Goal: Task Accomplishment & Management: Manage account settings

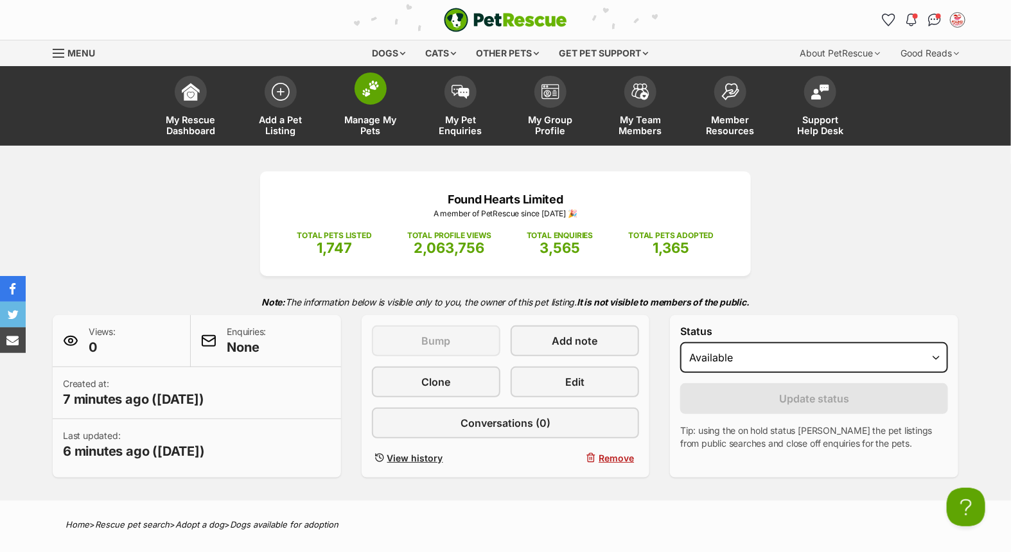
click at [375, 100] on span at bounding box center [370, 89] width 32 height 32
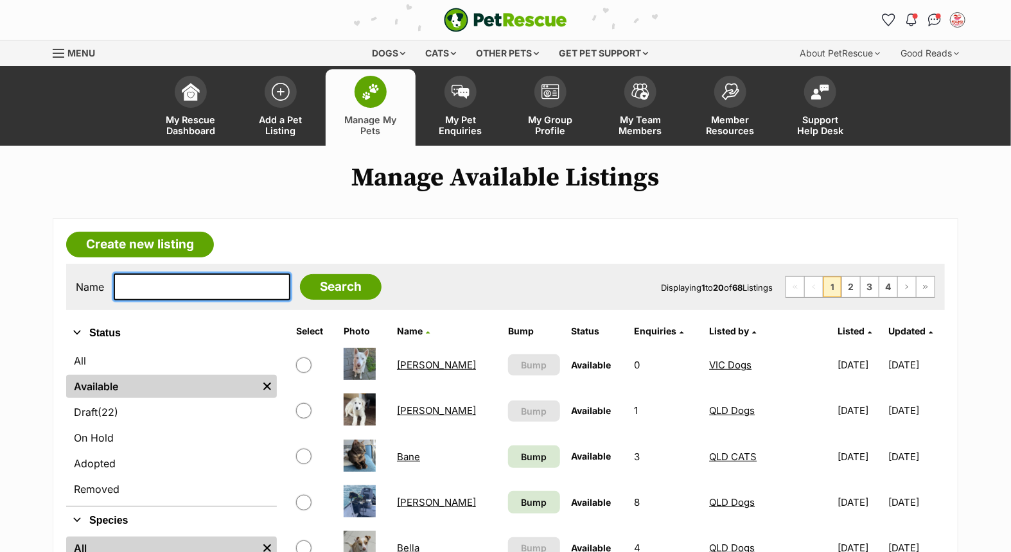
drag, startPoint x: 188, startPoint y: 278, endPoint x: 226, endPoint y: 272, distance: 38.4
click at [188, 278] on input "text" at bounding box center [202, 287] width 177 height 27
click at [411, 363] on link "Ashie" at bounding box center [436, 365] width 79 height 12
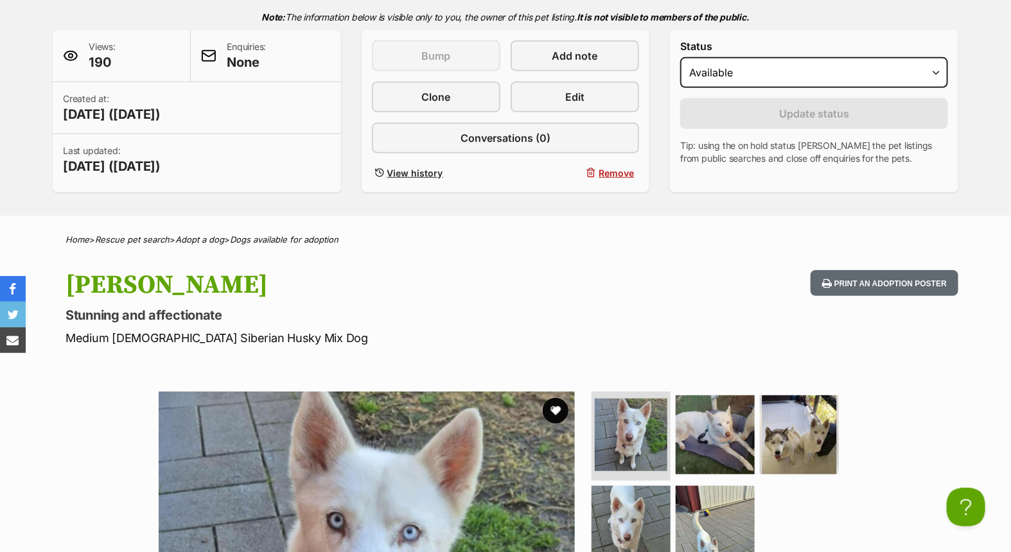
click at [451, 331] on p "Medium Female Siberian Husky Mix Dog" at bounding box center [336, 337] width 543 height 17
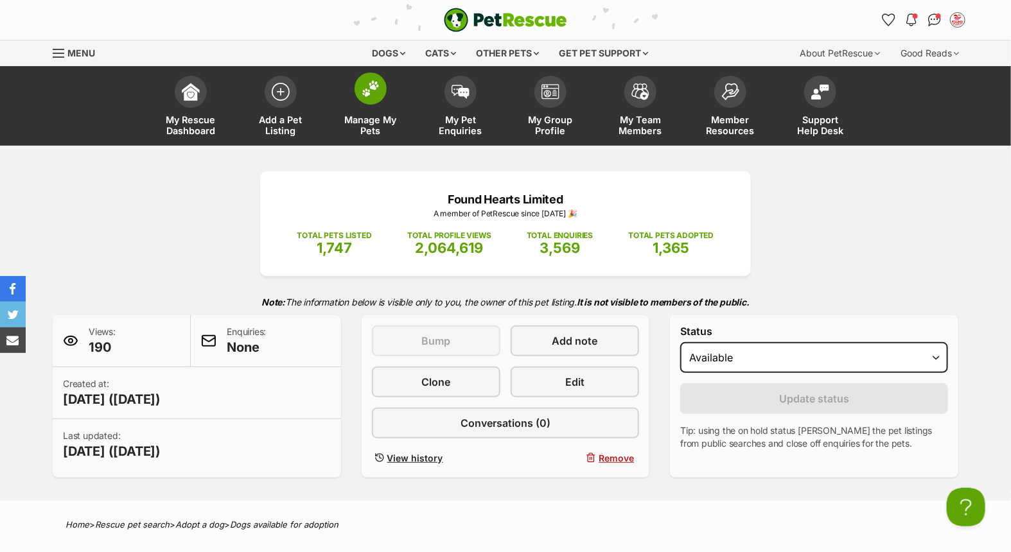
click at [369, 105] on link "Manage My Pets" at bounding box center [371, 107] width 90 height 76
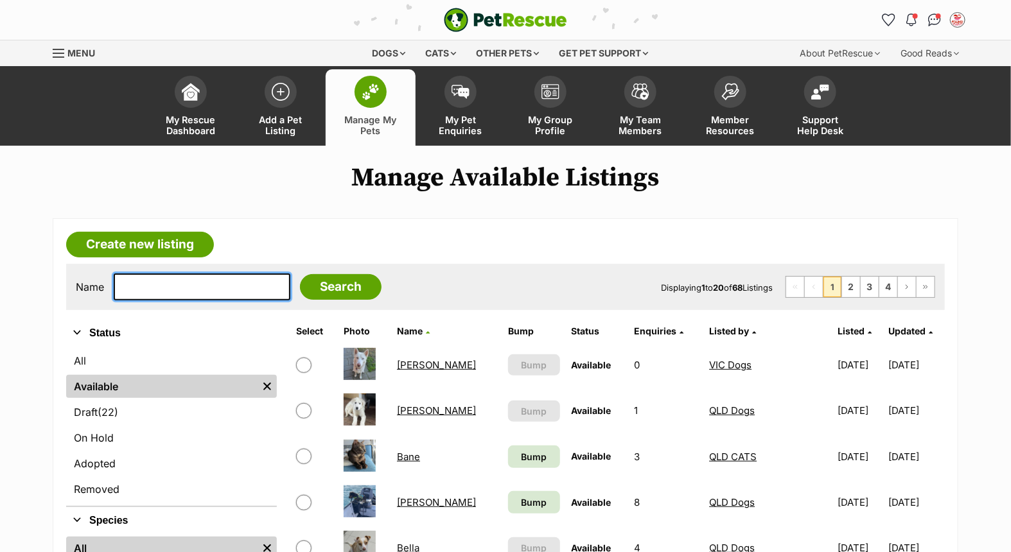
drag, startPoint x: 199, startPoint y: 279, endPoint x: 817, endPoint y: 304, distance: 618.2
click at [199, 279] on input "text" at bounding box center [202, 287] width 177 height 27
type input "shay"
click at [300, 274] on input "Search" at bounding box center [341, 287] width 82 height 26
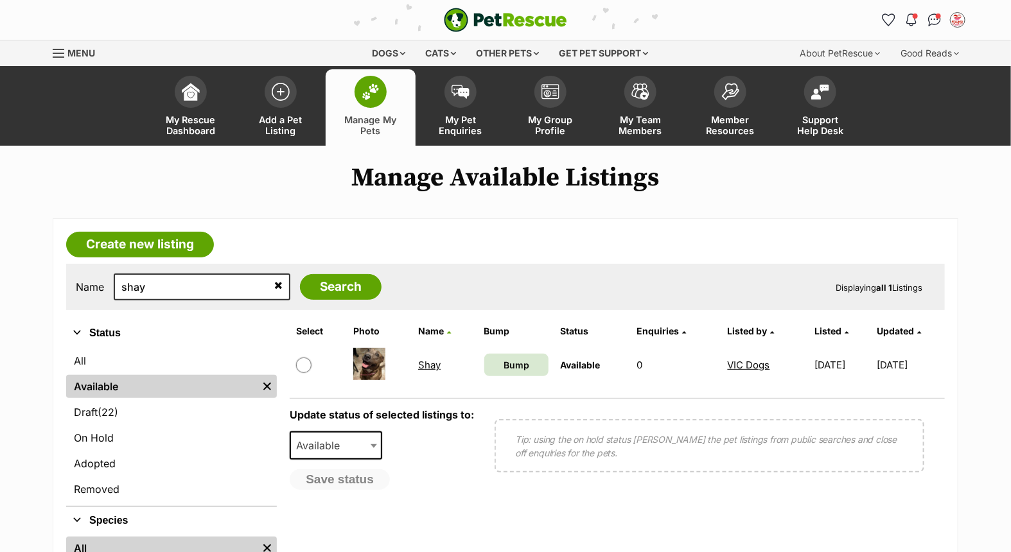
click at [422, 359] on link "Shay" at bounding box center [429, 365] width 22 height 12
